Goal: Information Seeking & Learning: Learn about a topic

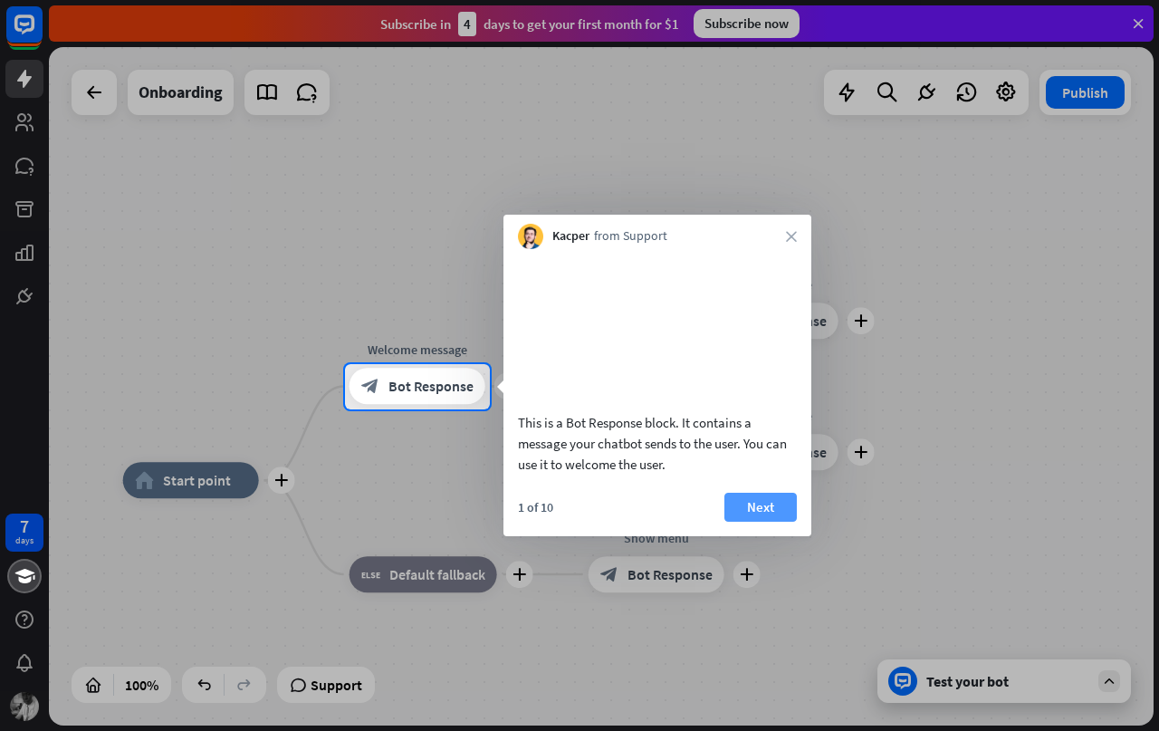
click at [755, 522] on button "Next" at bounding box center [760, 507] width 72 height 29
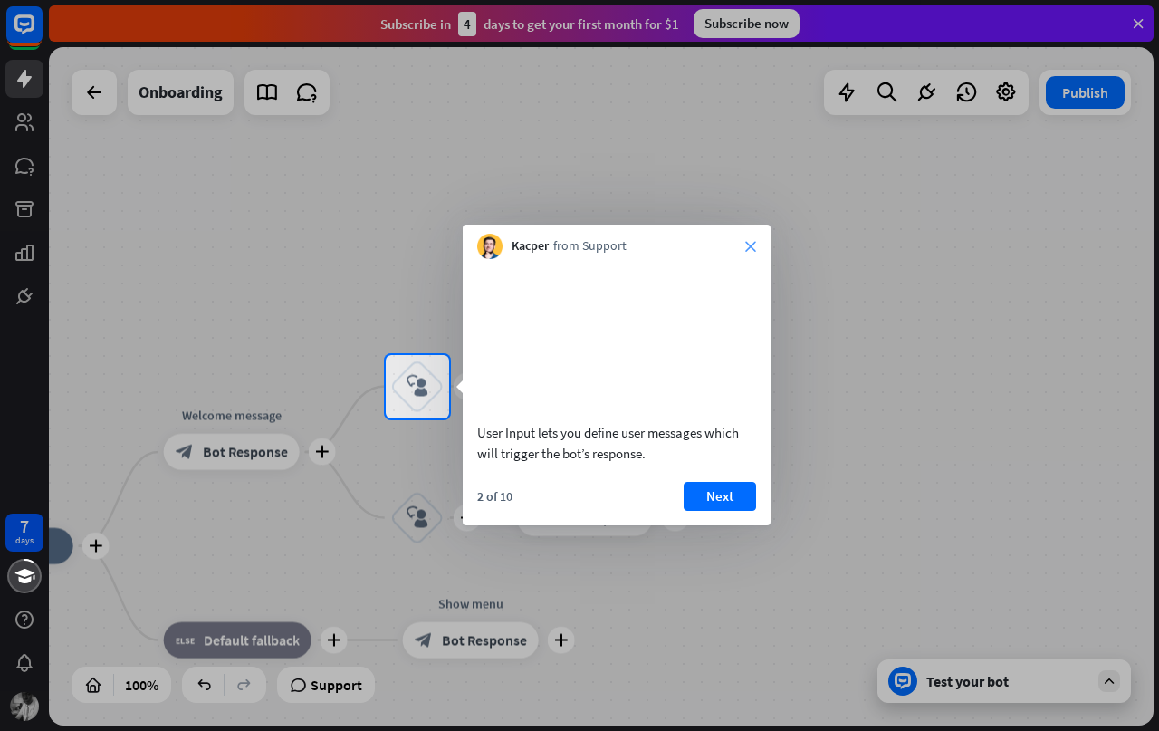
click at [752, 247] on icon "close" at bounding box center [750, 246] width 11 height 11
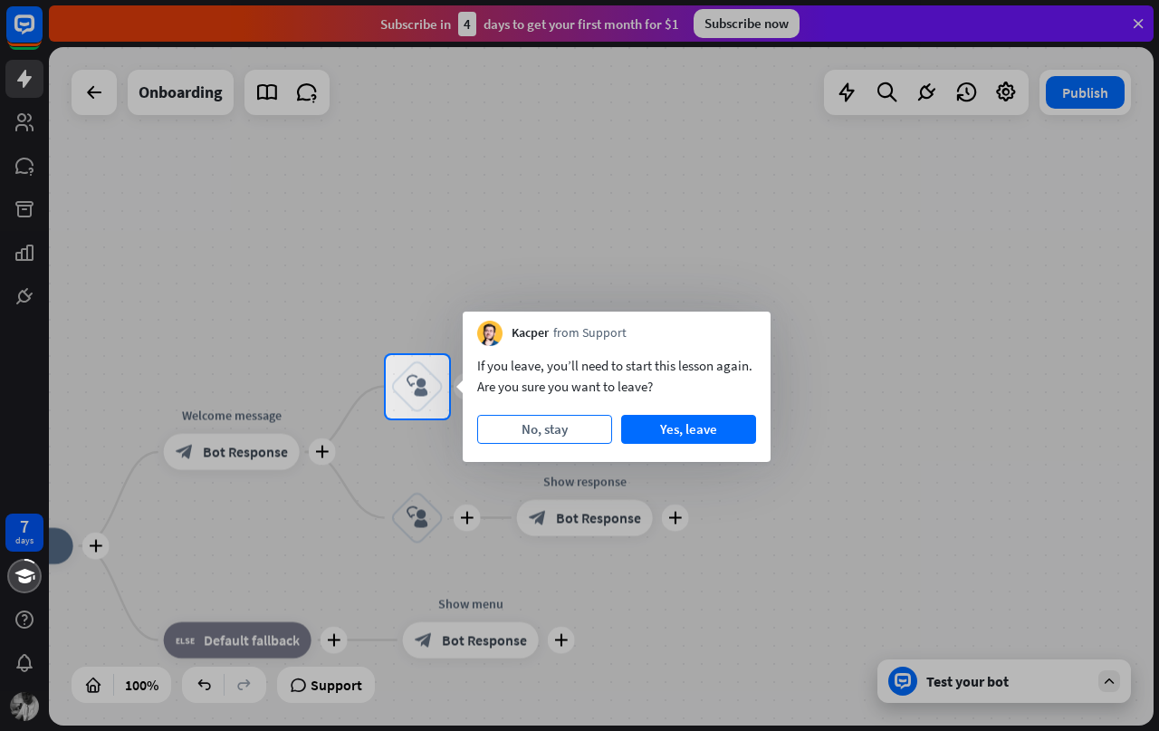
click at [559, 432] on button "No, stay" at bounding box center [544, 429] width 135 height 29
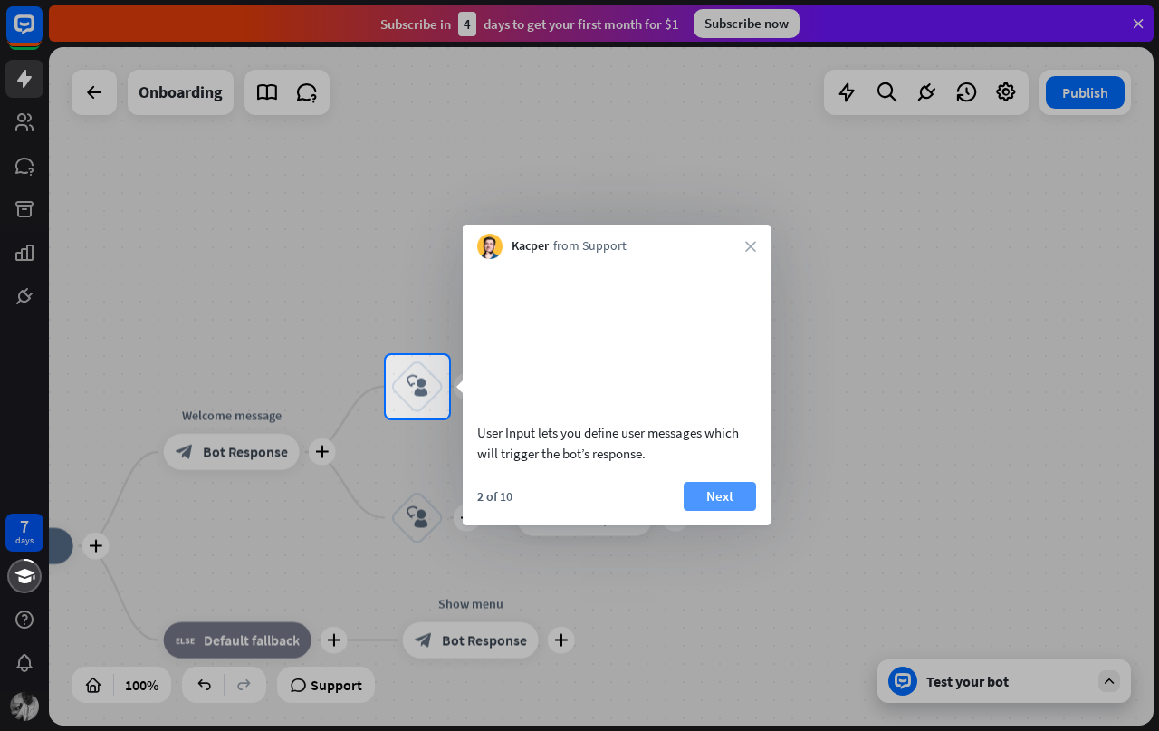
click at [748, 511] on button "Next" at bounding box center [720, 496] width 72 height 29
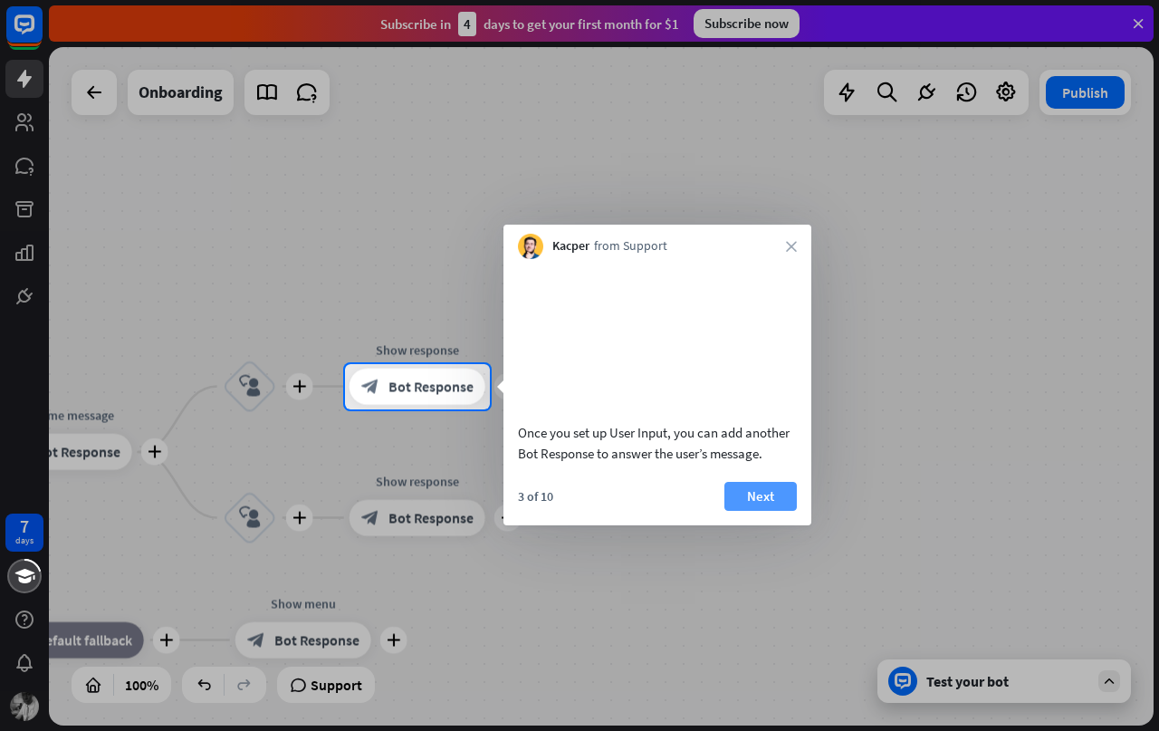
click at [748, 511] on button "Next" at bounding box center [760, 496] width 72 height 29
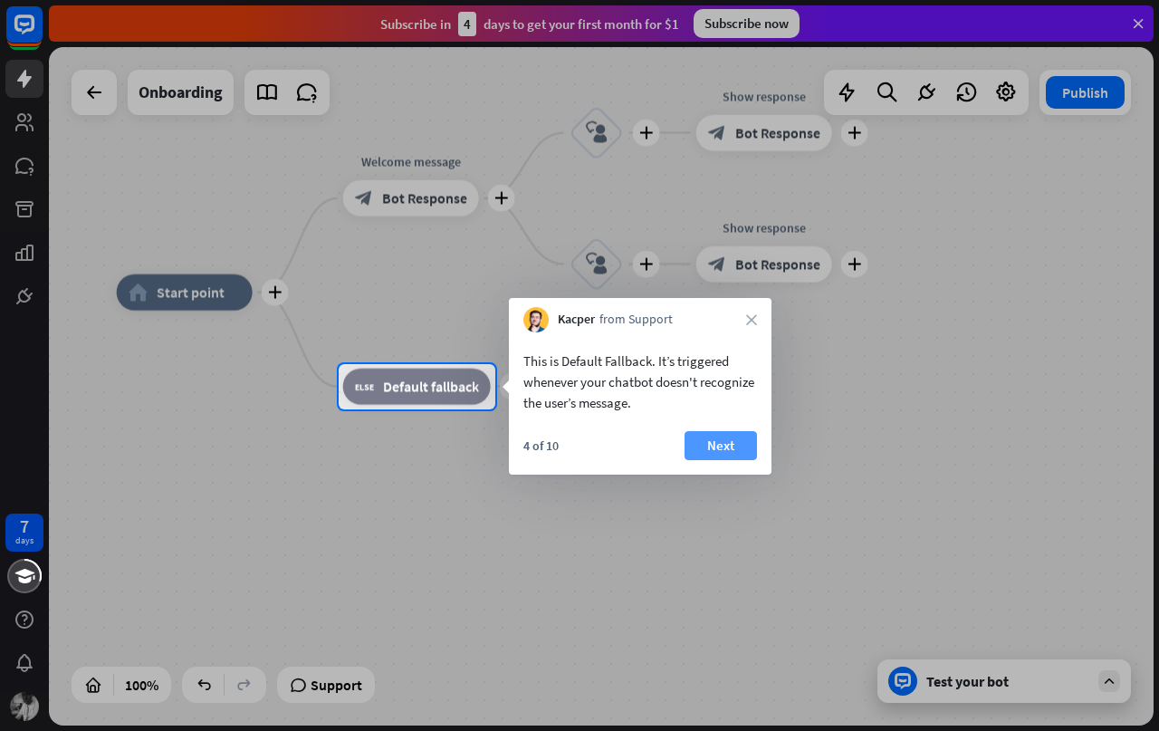
click at [733, 447] on button "Next" at bounding box center [721, 445] width 72 height 29
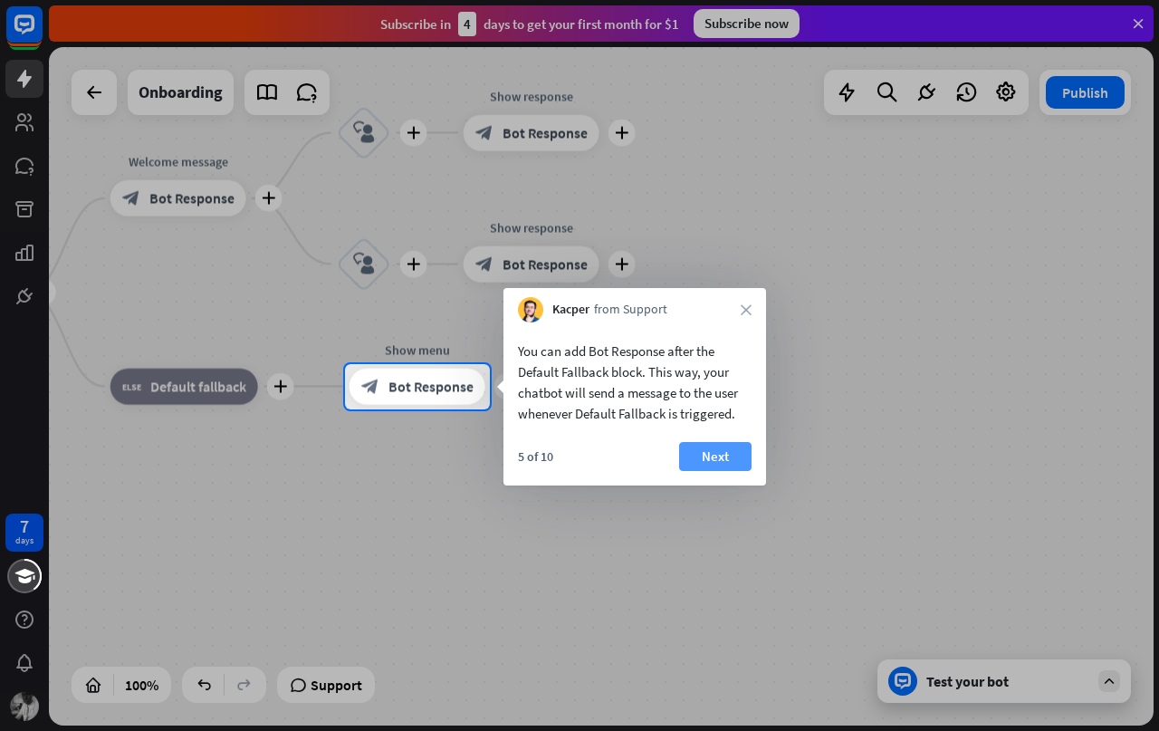
click at [727, 455] on button "Next" at bounding box center [715, 456] width 72 height 29
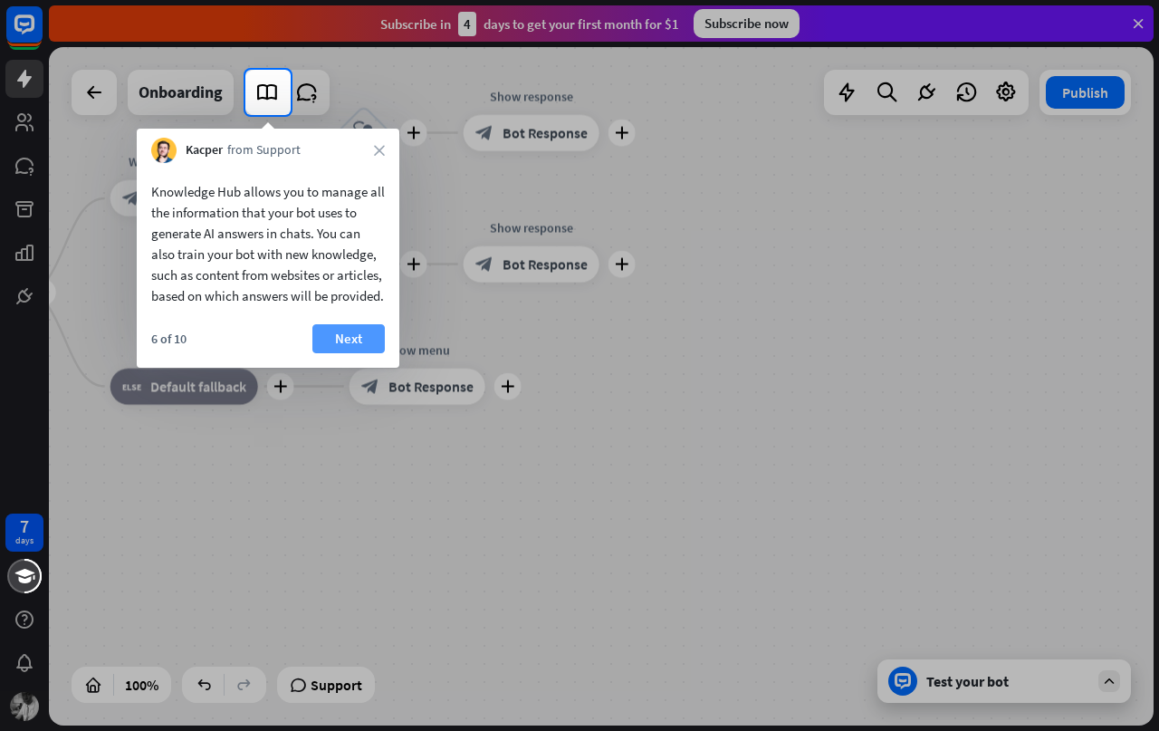
click at [369, 353] on button "Next" at bounding box center [348, 338] width 72 height 29
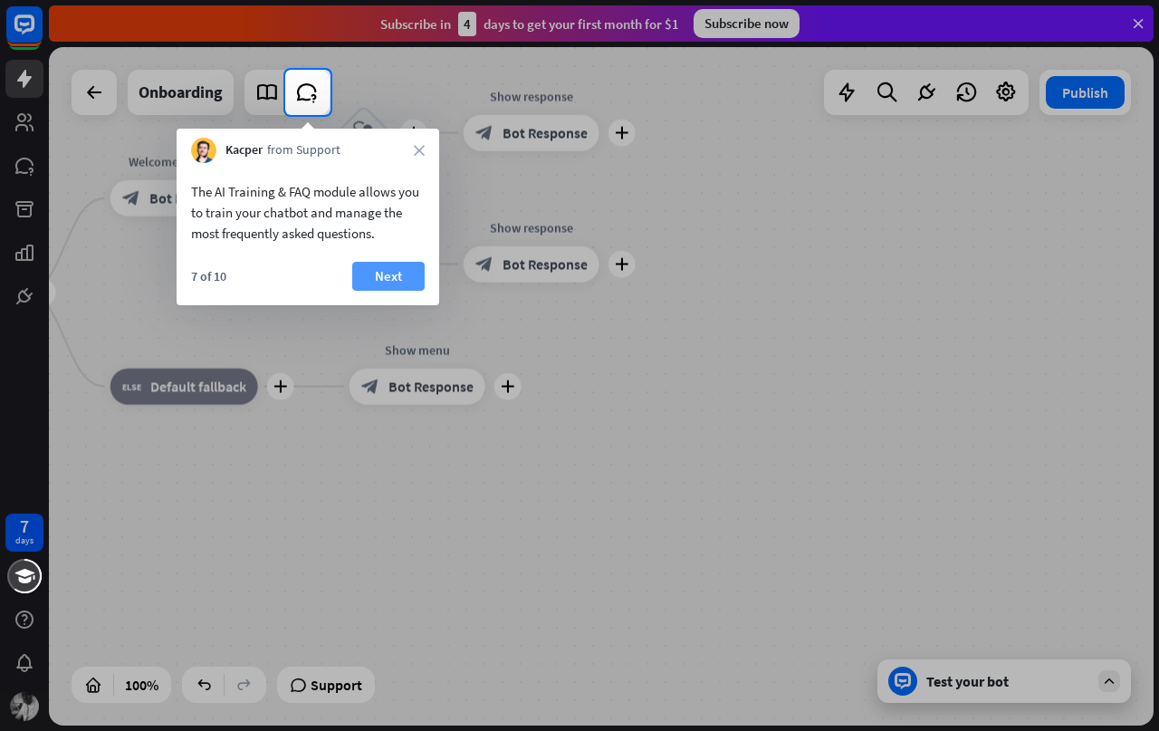
click at [383, 271] on button "Next" at bounding box center [388, 276] width 72 height 29
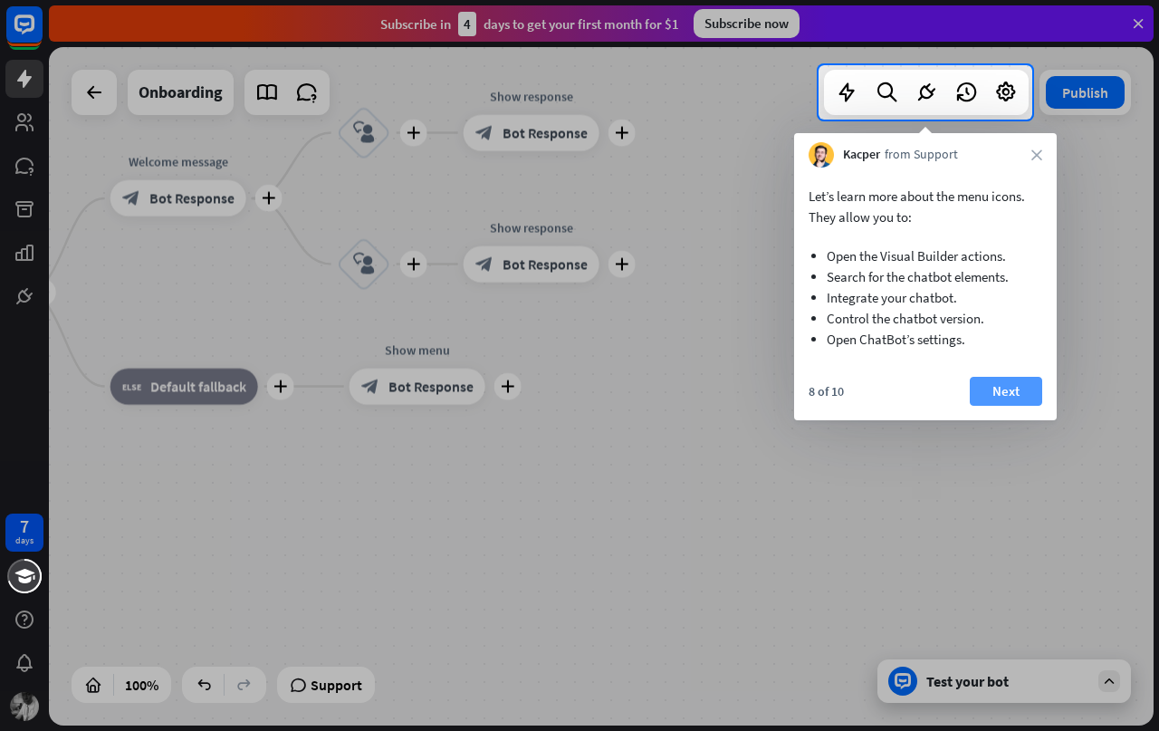
click at [1001, 393] on button "Next" at bounding box center [1006, 391] width 72 height 29
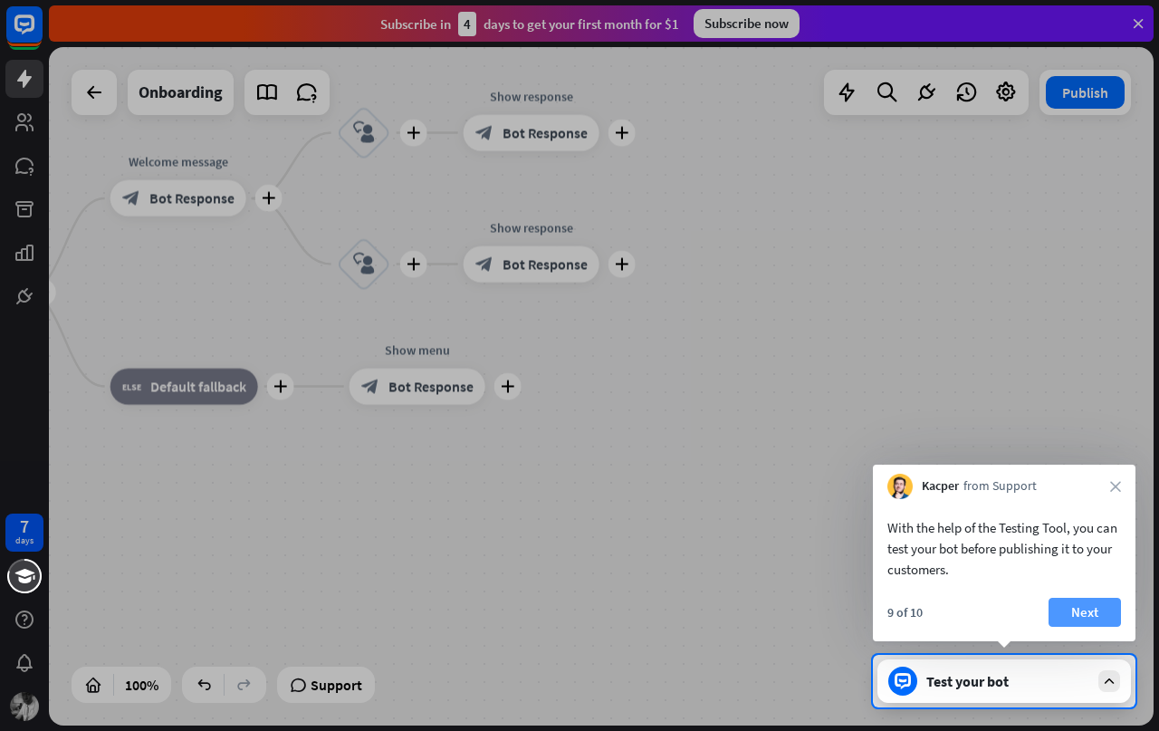
click at [1085, 608] on button "Next" at bounding box center [1085, 612] width 72 height 29
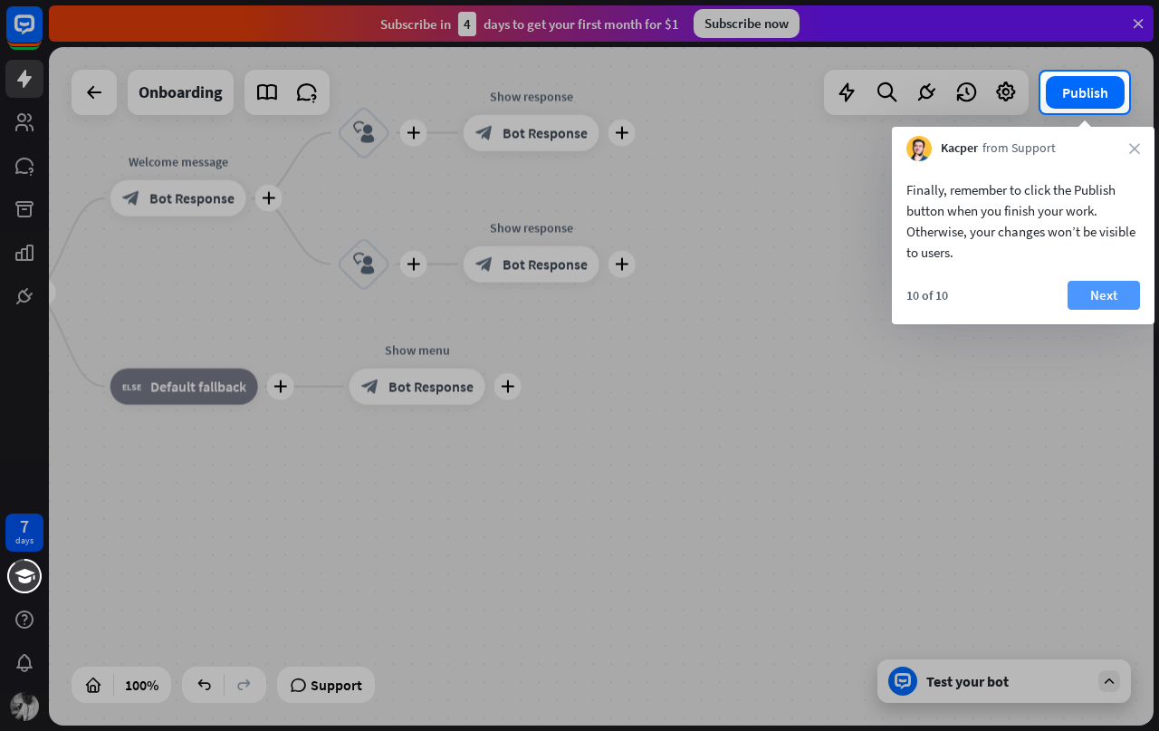
click at [1092, 293] on button "Next" at bounding box center [1104, 295] width 72 height 29
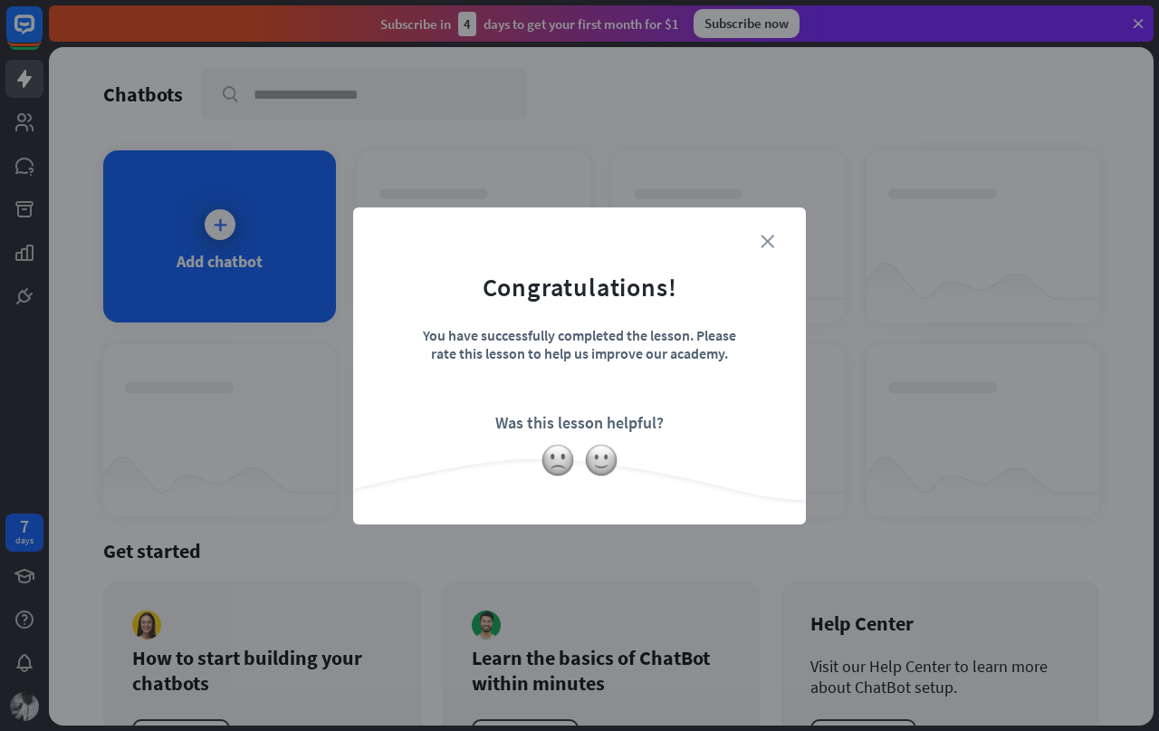
click at [762, 246] on icon "close" at bounding box center [768, 242] width 14 height 14
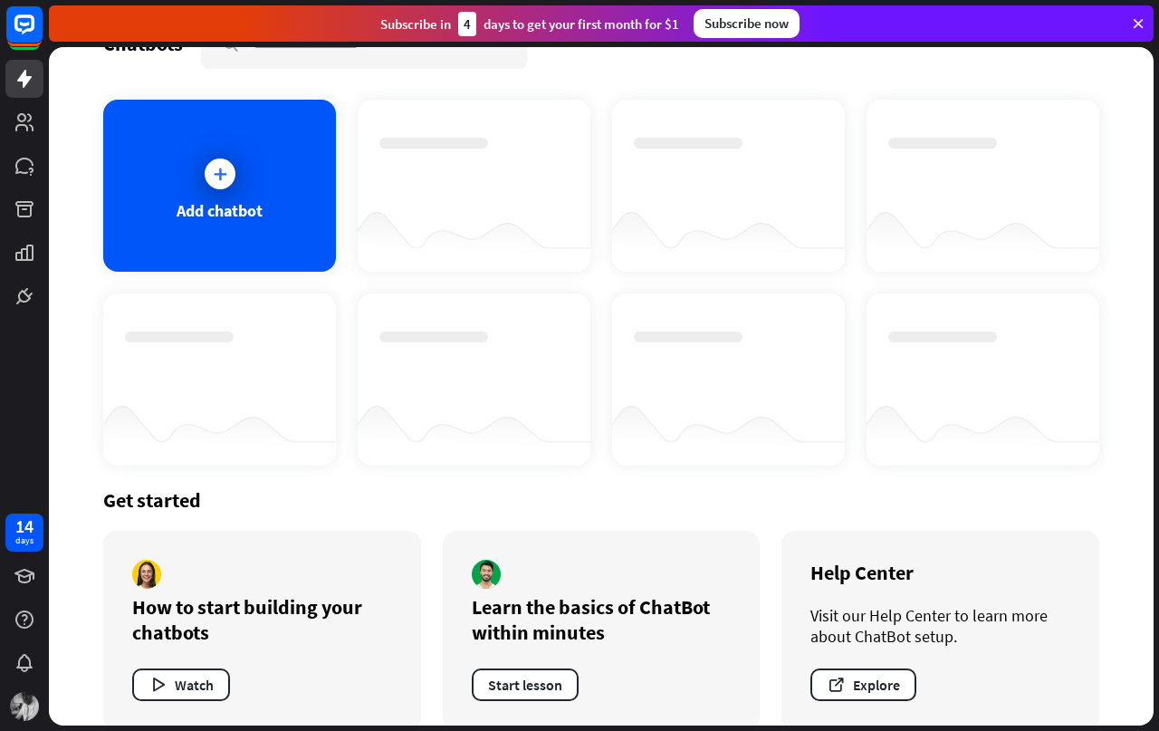
scroll to position [77, 0]
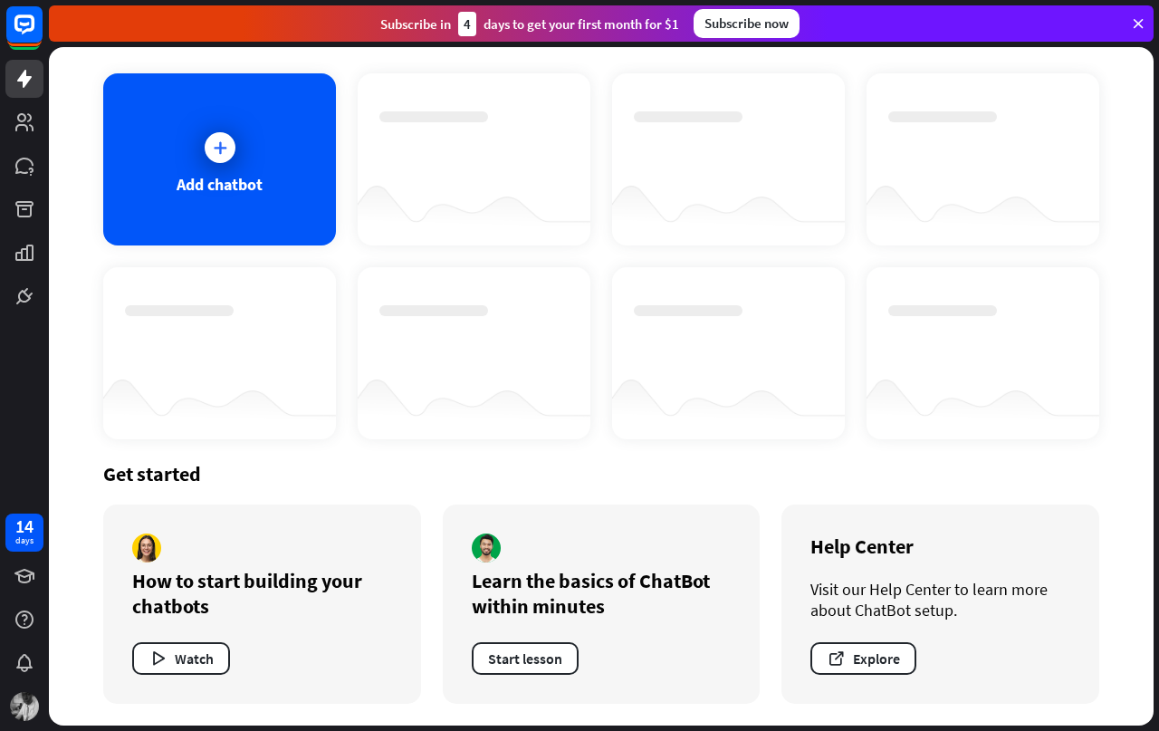
click at [1134, 20] on icon at bounding box center [1138, 23] width 16 height 16
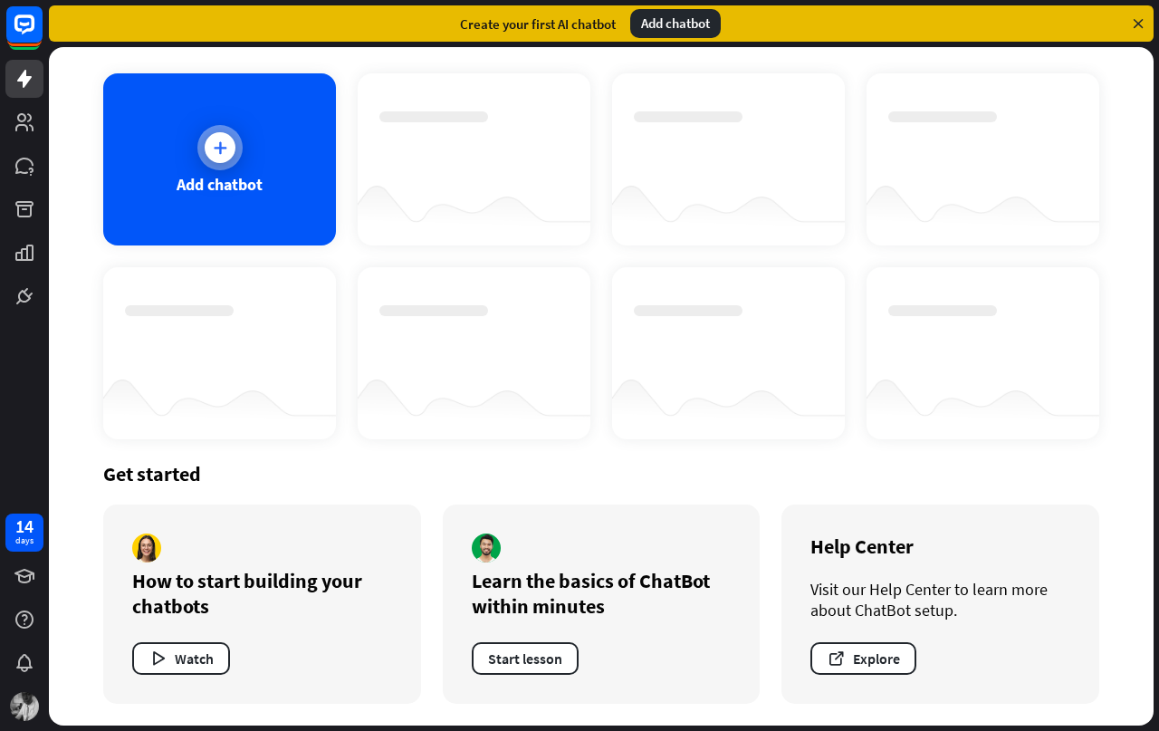
click at [217, 146] on icon at bounding box center [220, 148] width 18 height 18
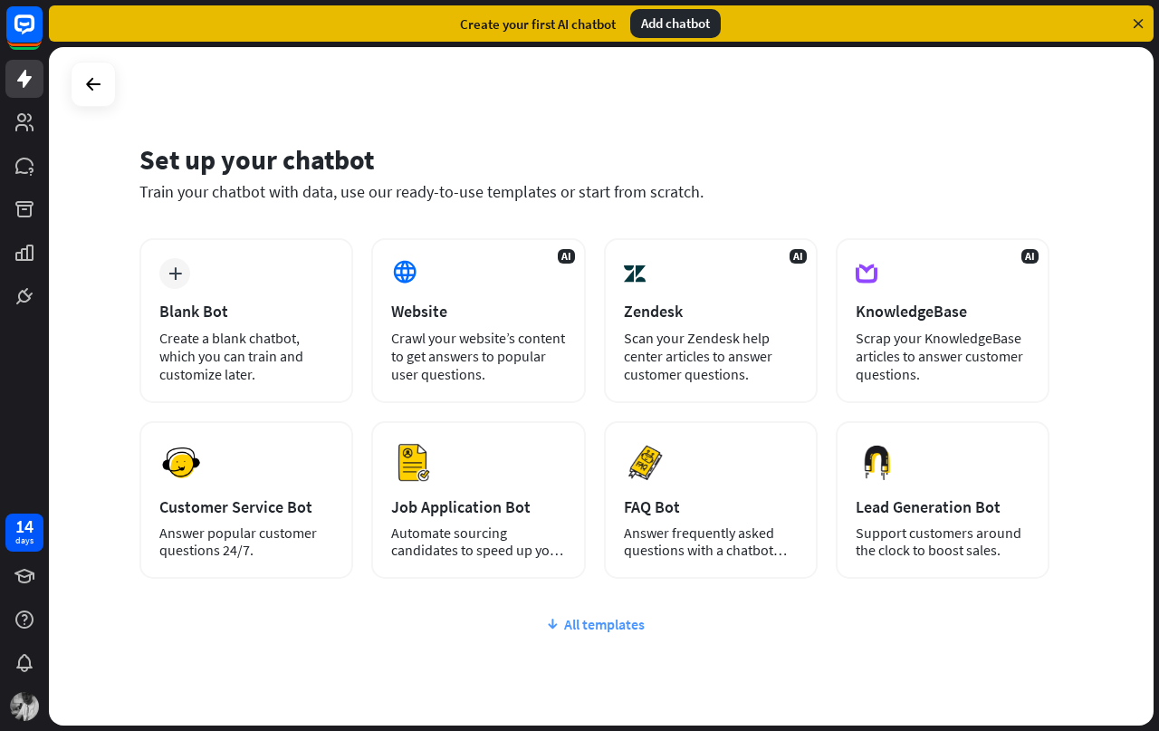
click at [609, 627] on div "All templates" at bounding box center [594, 624] width 910 height 18
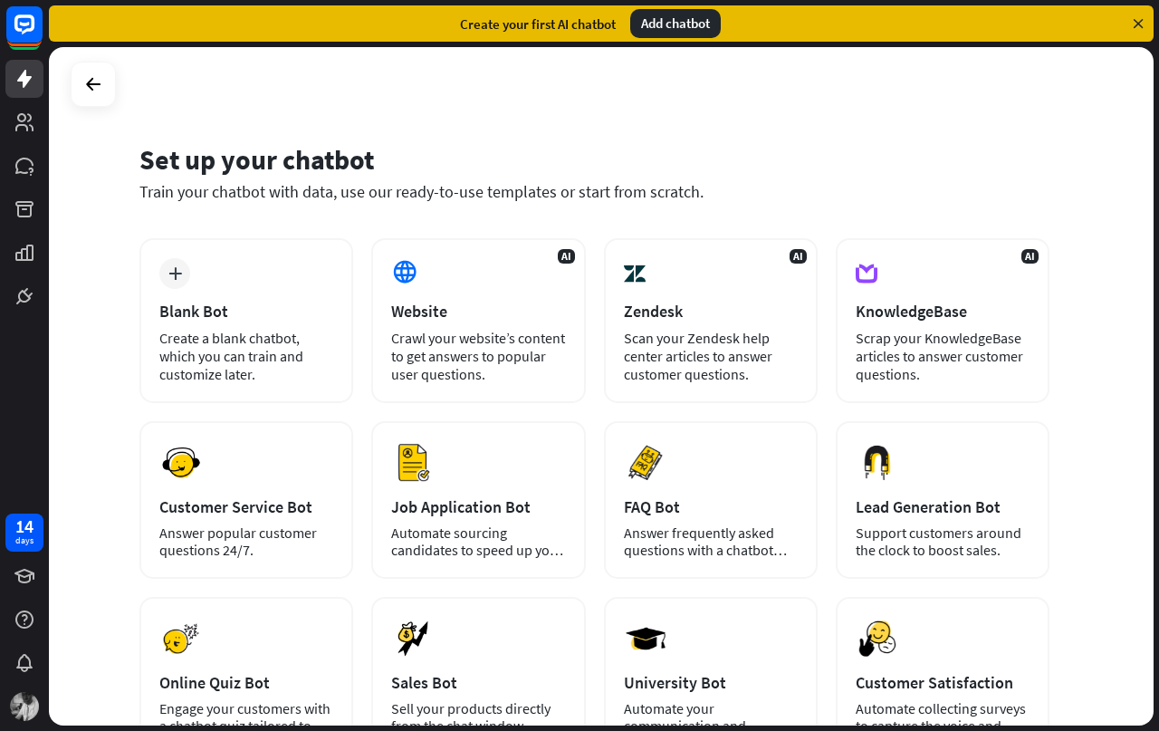
scroll to position [331, 0]
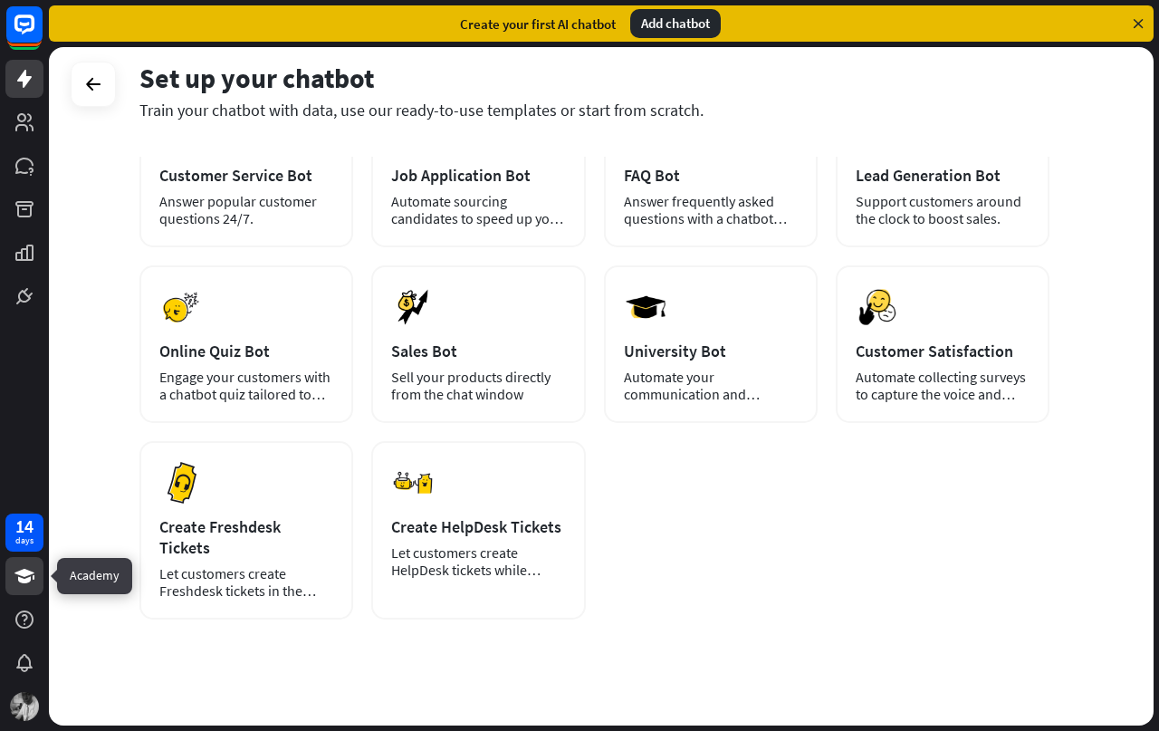
click at [21, 573] on icon at bounding box center [24, 576] width 20 height 14
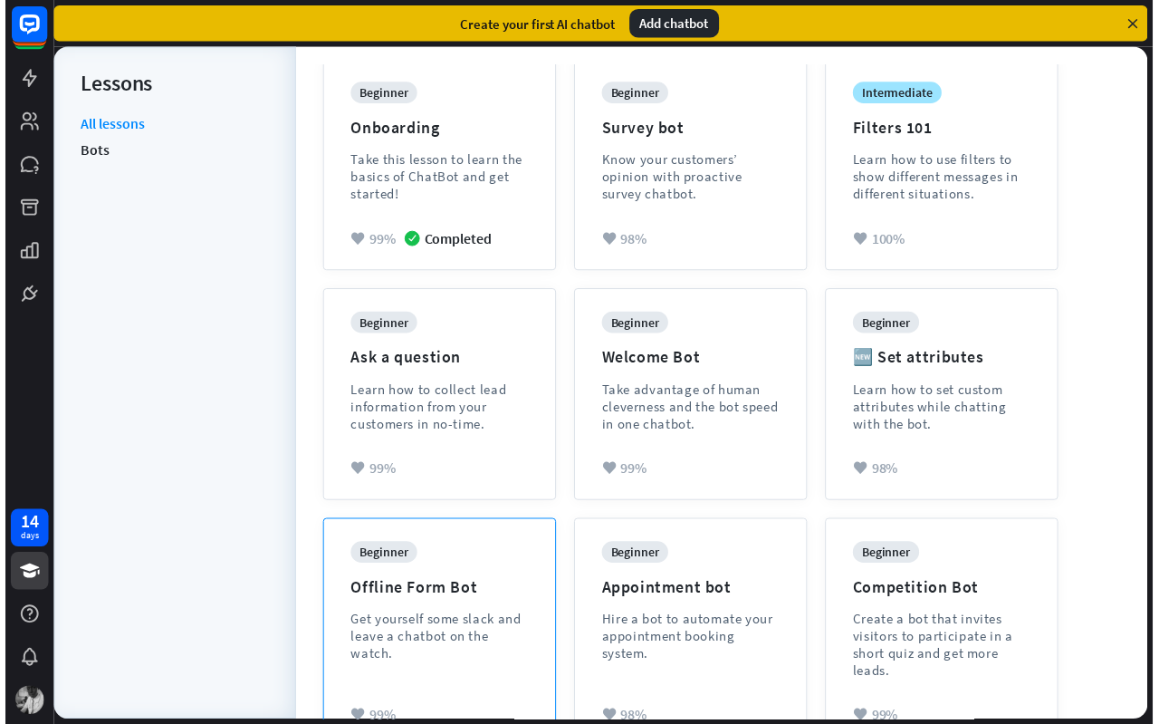
scroll to position [53, 0]
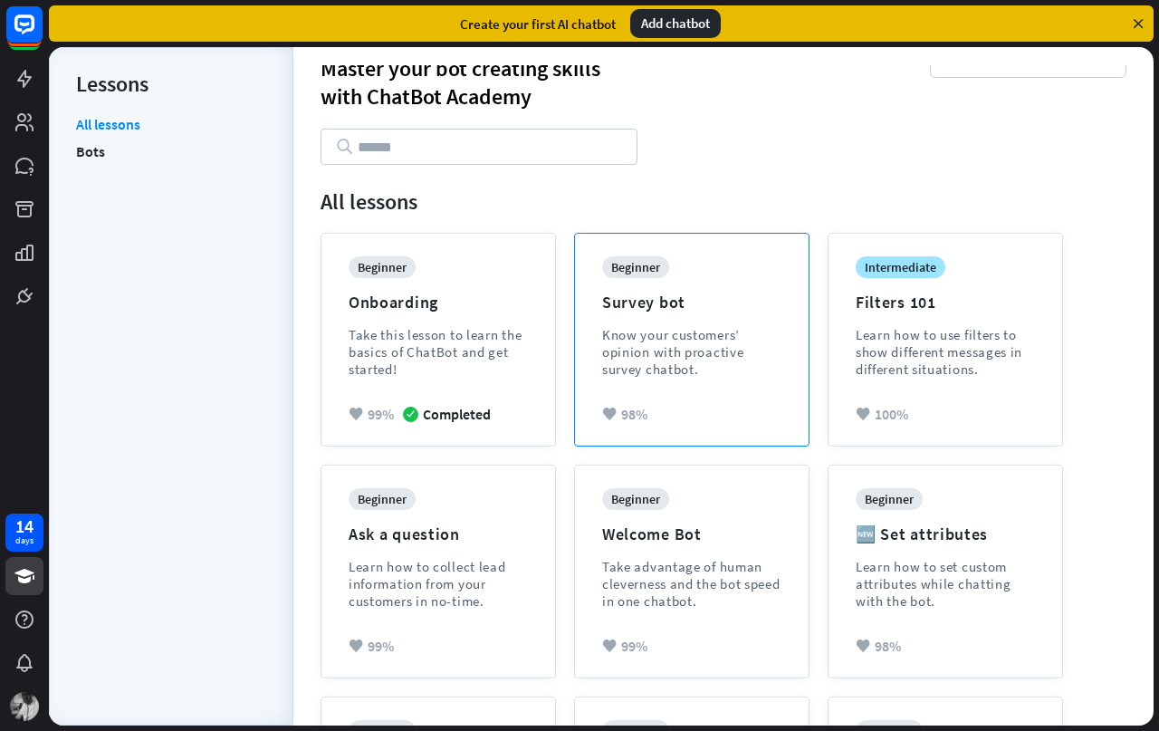
click at [637, 339] on div "Know your customers’ opinion with proactive survey chatbot." at bounding box center [691, 352] width 179 height 52
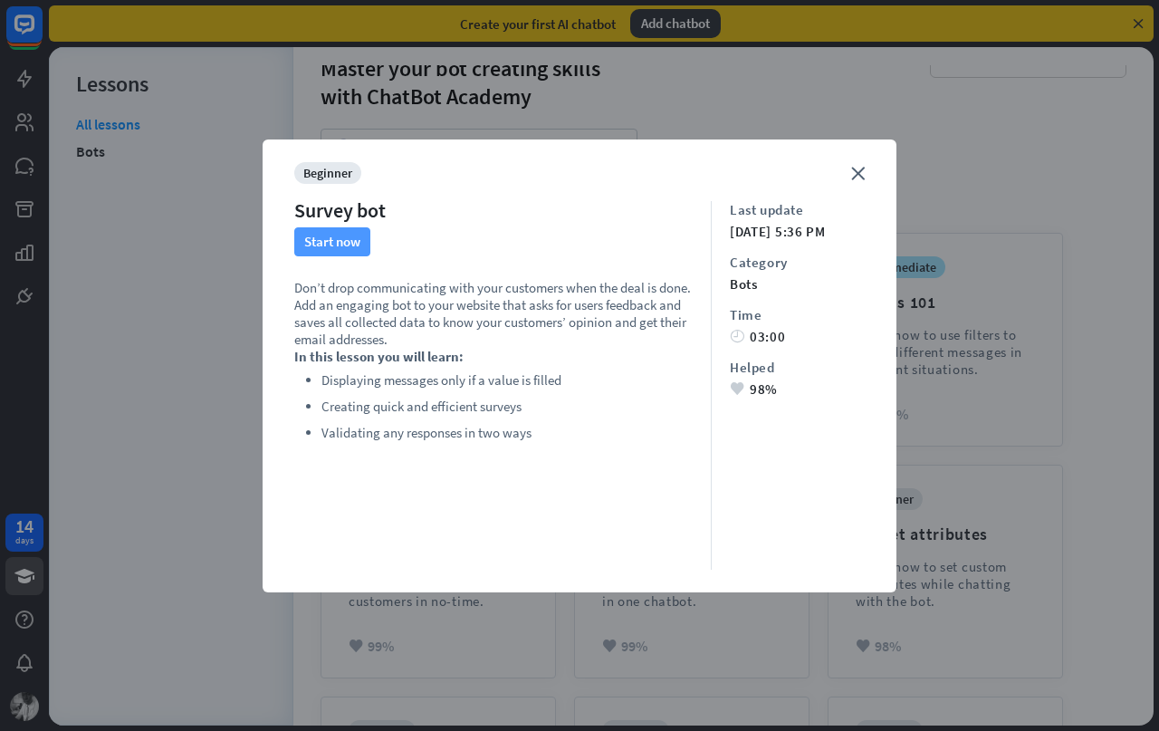
click at [331, 240] on button "Start now" at bounding box center [332, 241] width 76 height 29
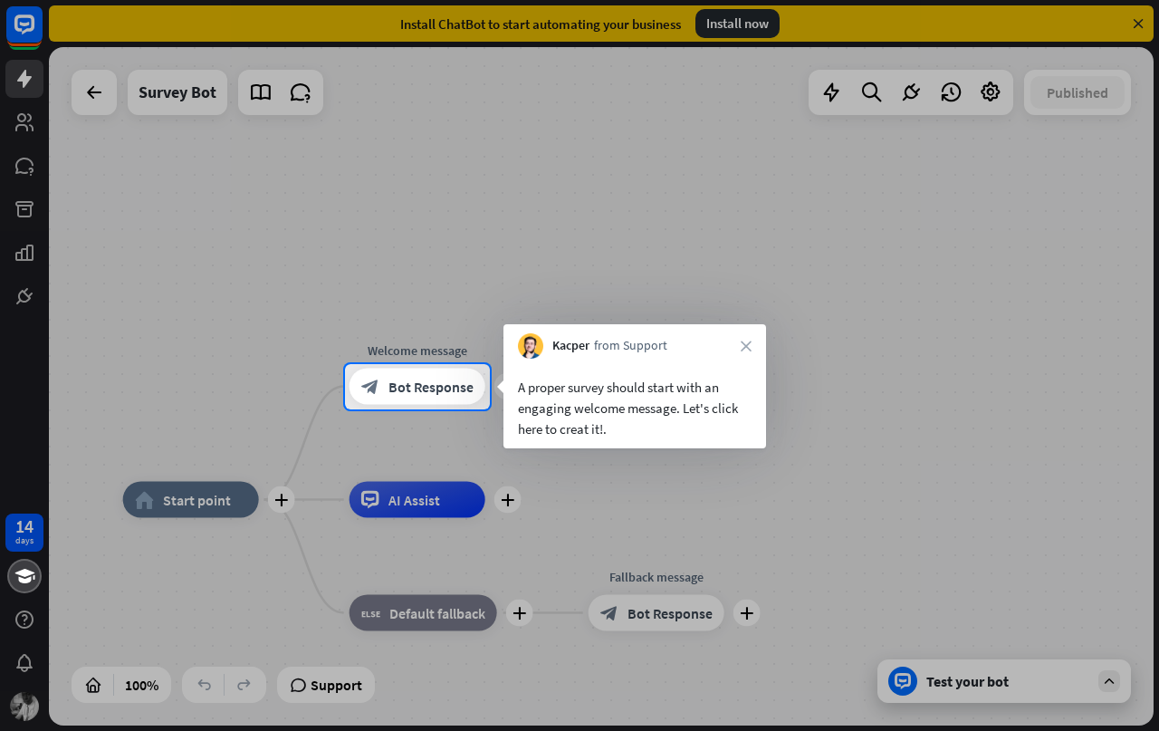
click at [174, 498] on div at bounding box center [579, 570] width 1159 height 322
click at [587, 404] on div "A proper survey should start with an engaging welcome message. Let's click here…" at bounding box center [635, 408] width 234 height 62
click at [428, 506] on div at bounding box center [579, 570] width 1159 height 322
click at [513, 493] on div at bounding box center [579, 570] width 1159 height 322
drag, startPoint x: 568, startPoint y: 349, endPoint x: 704, endPoint y: 350, distance: 135.8
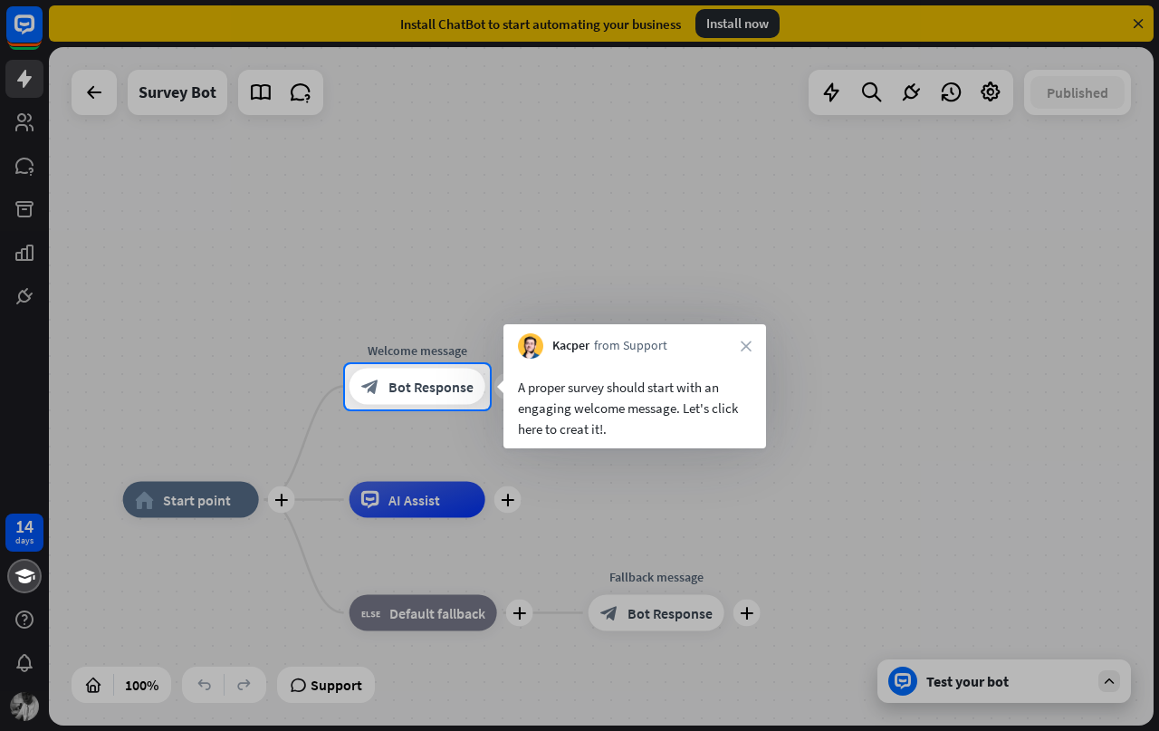
click at [575, 350] on span "Kacper" at bounding box center [570, 346] width 37 height 18
click at [747, 340] on icon "close" at bounding box center [746, 345] width 11 height 11
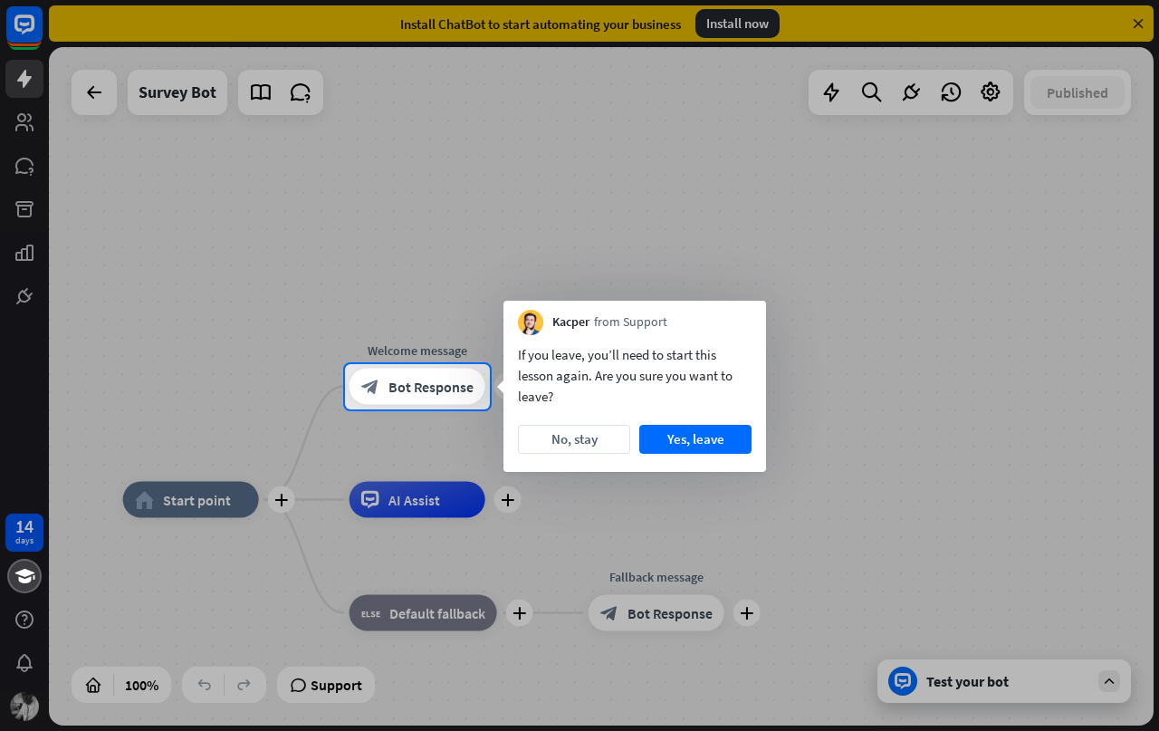
click at [587, 436] on button "No, stay" at bounding box center [574, 439] width 112 height 29
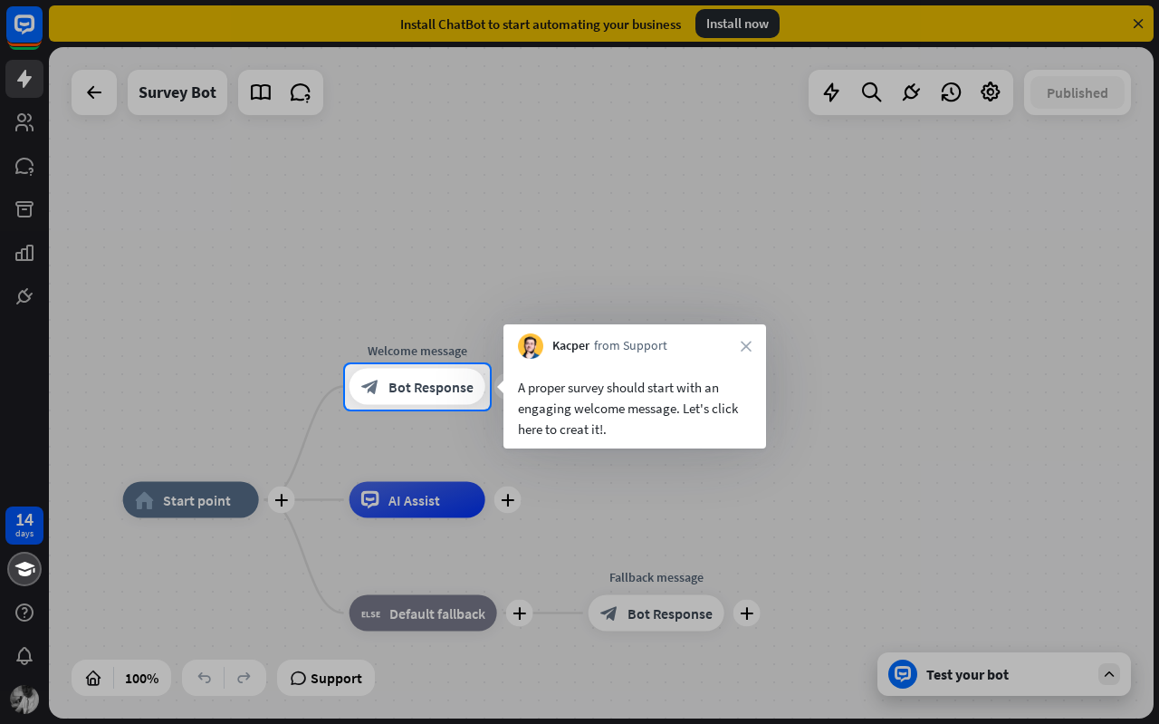
click at [459, 350] on div at bounding box center [579, 182] width 1159 height 364
click at [449, 388] on span "Bot Response" at bounding box center [430, 387] width 85 height 18
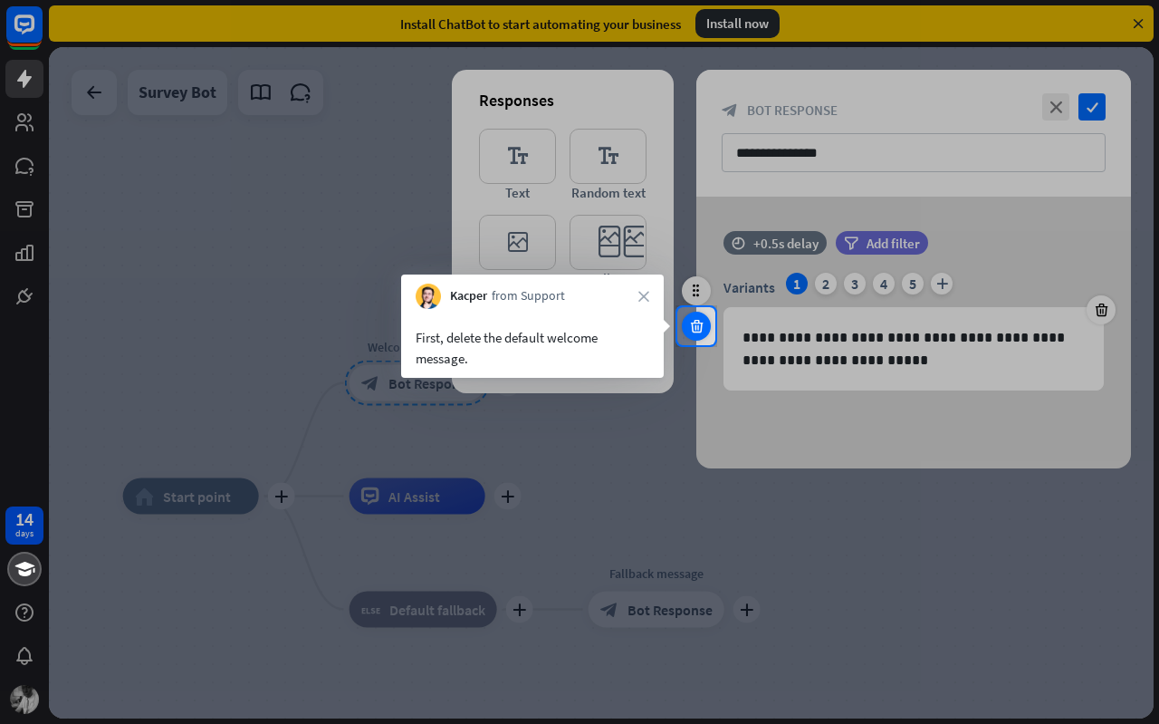
click at [700, 329] on icon at bounding box center [696, 326] width 17 height 16
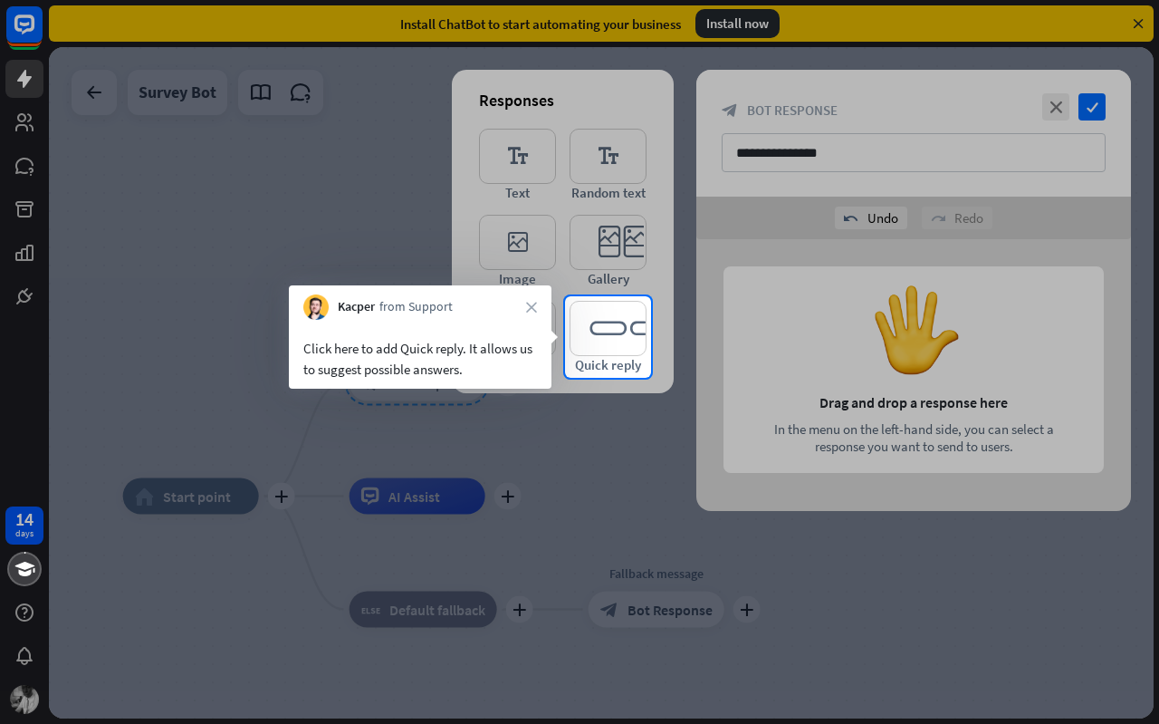
drag, startPoint x: 730, startPoint y: 324, endPoint x: 559, endPoint y: 337, distance: 171.6
click at [559, 337] on div at bounding box center [579, 336] width 1159 height 81
